Goal: Task Accomplishment & Management: Complete application form

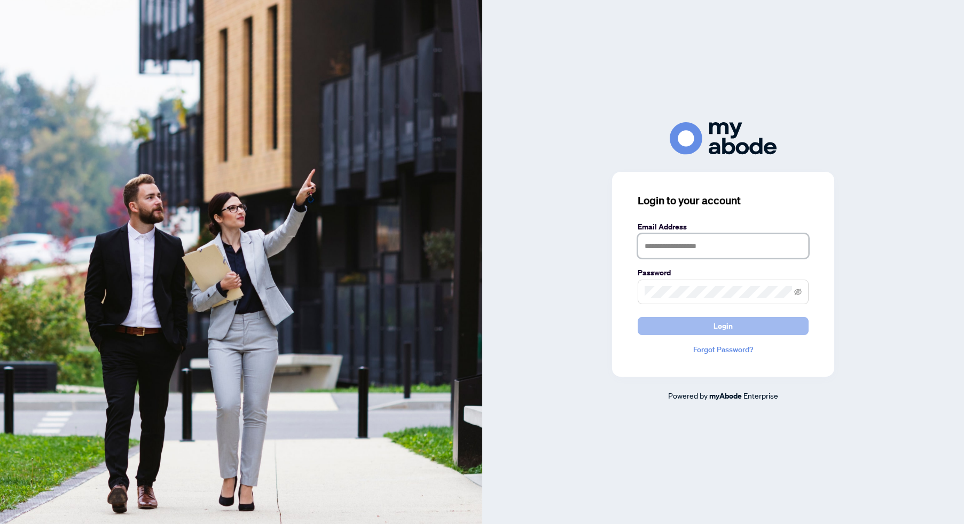
type input "**********"
click at [766, 321] on button "Login" at bounding box center [723, 326] width 171 height 18
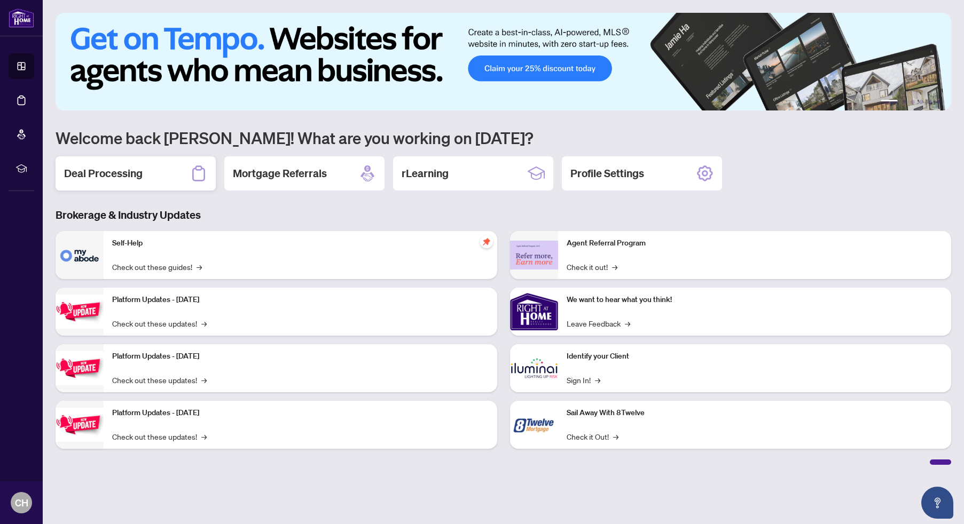
click at [140, 177] on h2 "Deal Processing" at bounding box center [103, 173] width 78 height 15
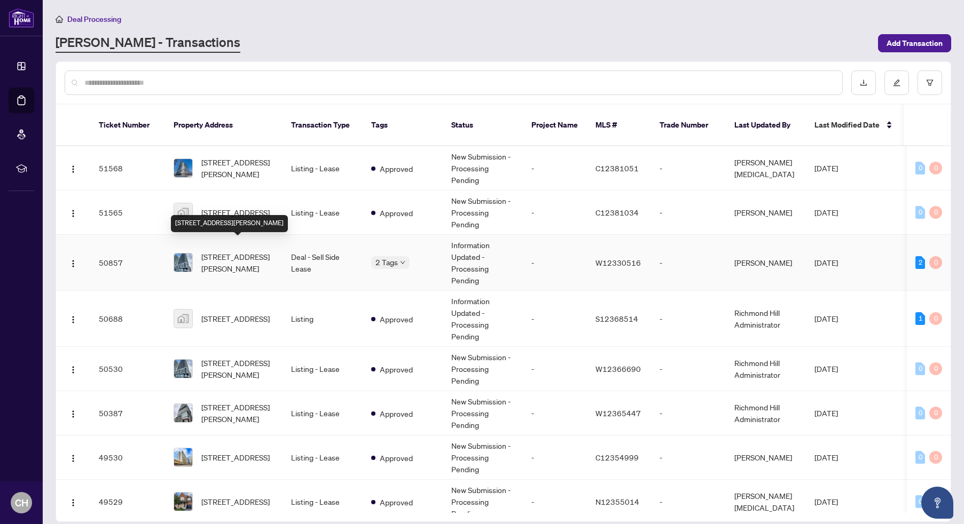
click at [216, 251] on span "[STREET_ADDRESS][PERSON_NAME]" at bounding box center [237, 262] width 73 height 23
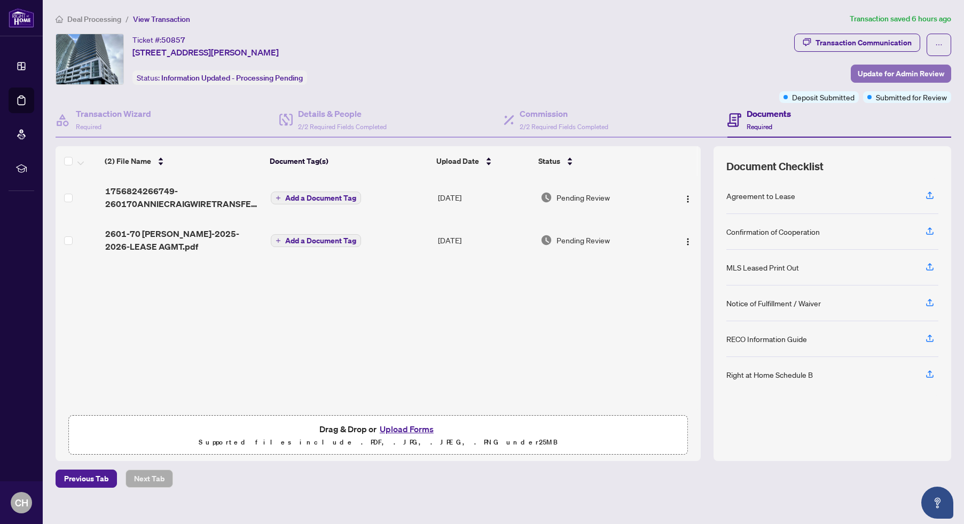
click at [889, 73] on span "Update for Admin Review" at bounding box center [900, 73] width 86 height 17
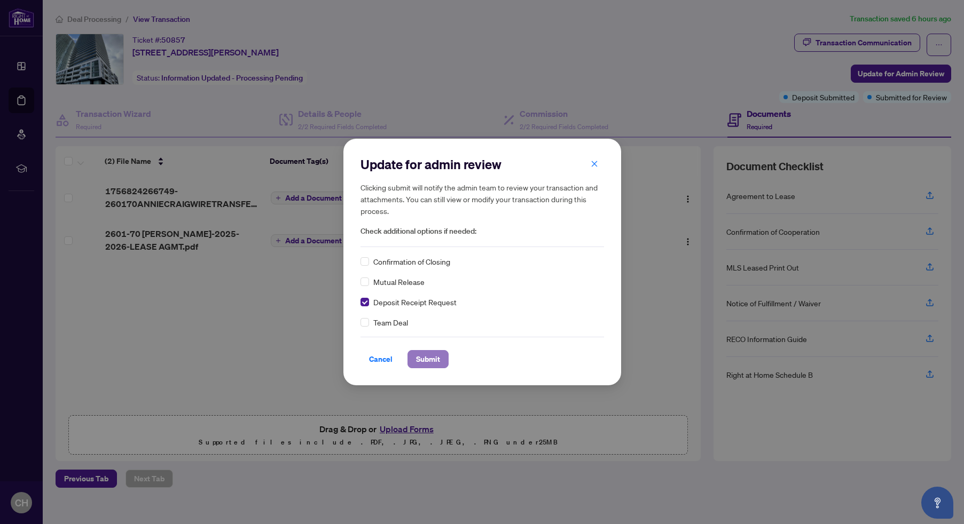
click at [435, 357] on span "Submit" at bounding box center [428, 359] width 24 height 17
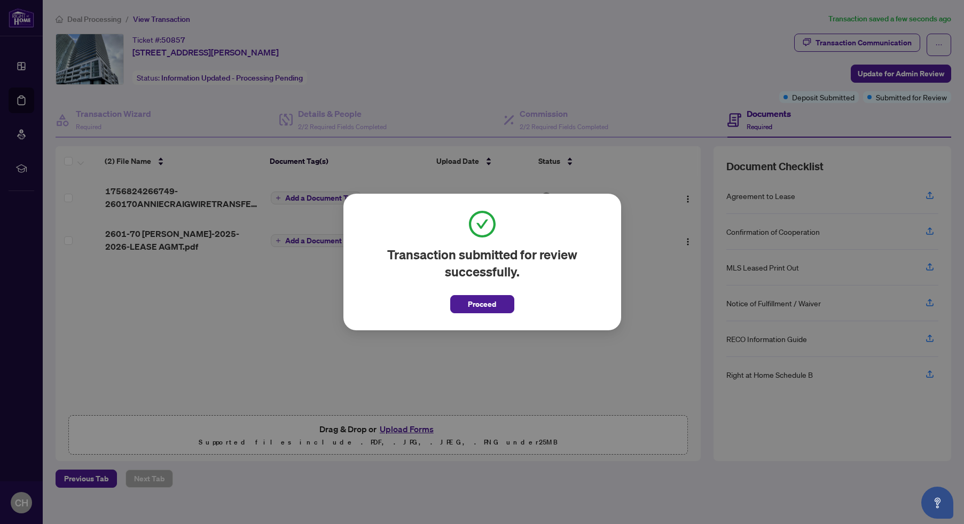
drag, startPoint x: 480, startPoint y: 304, endPoint x: 490, endPoint y: 324, distance: 22.0
click at [481, 304] on span "Proceed" at bounding box center [482, 304] width 28 height 17
